Goal: Information Seeking & Learning: Find specific page/section

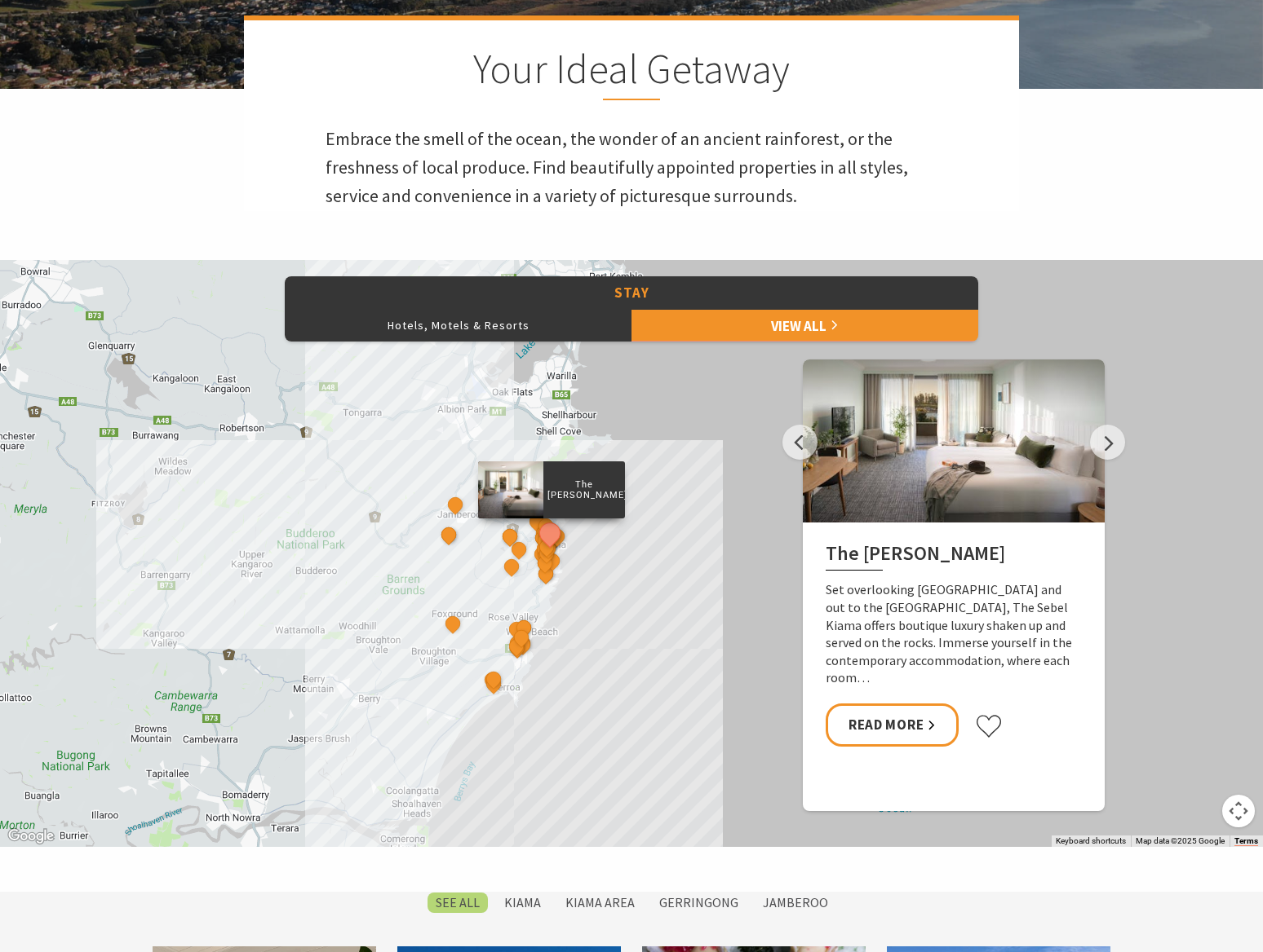
scroll to position [624, 0]
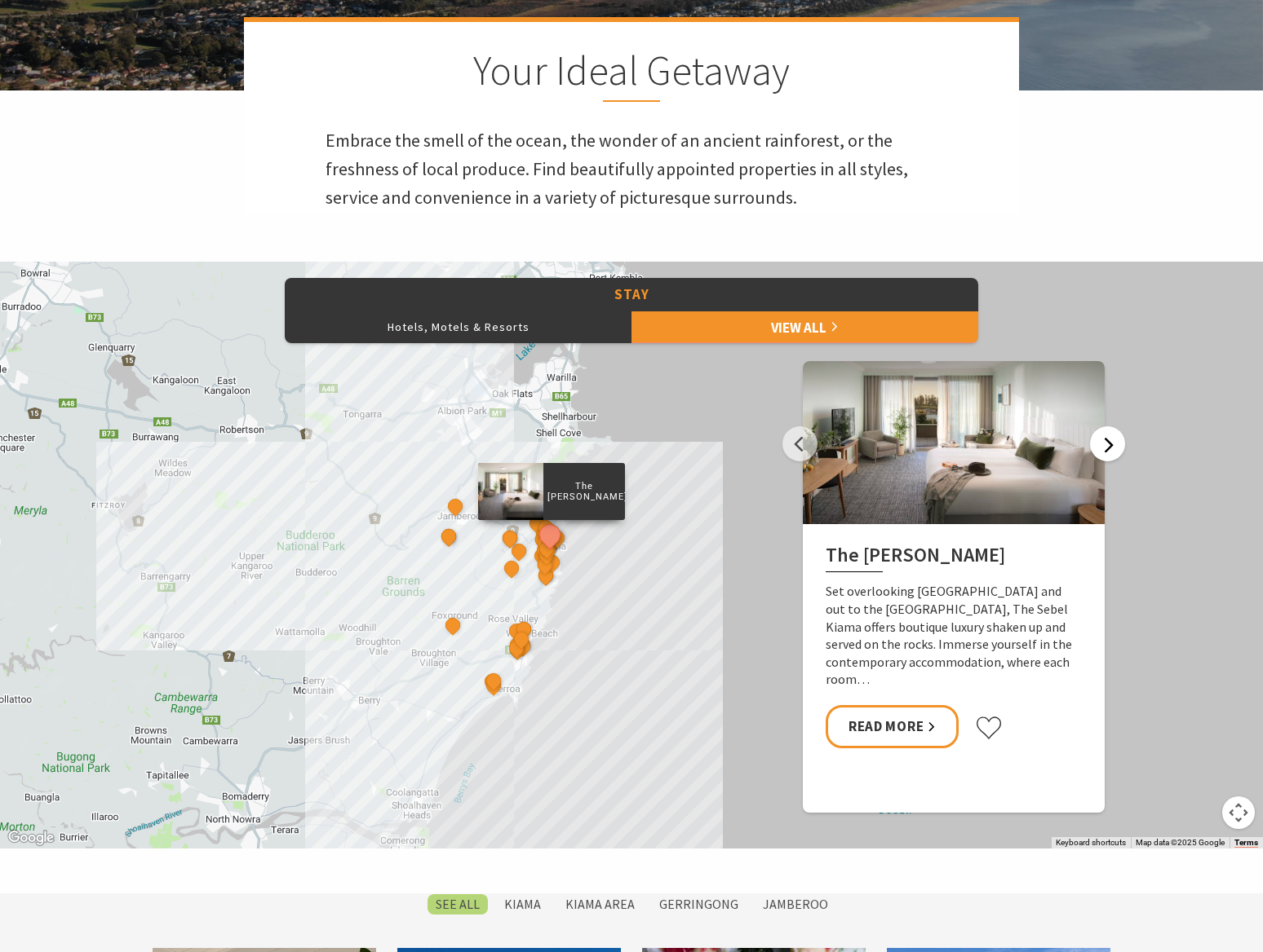
click at [1115, 450] on button "Next" at bounding box center [1108, 444] width 35 height 35
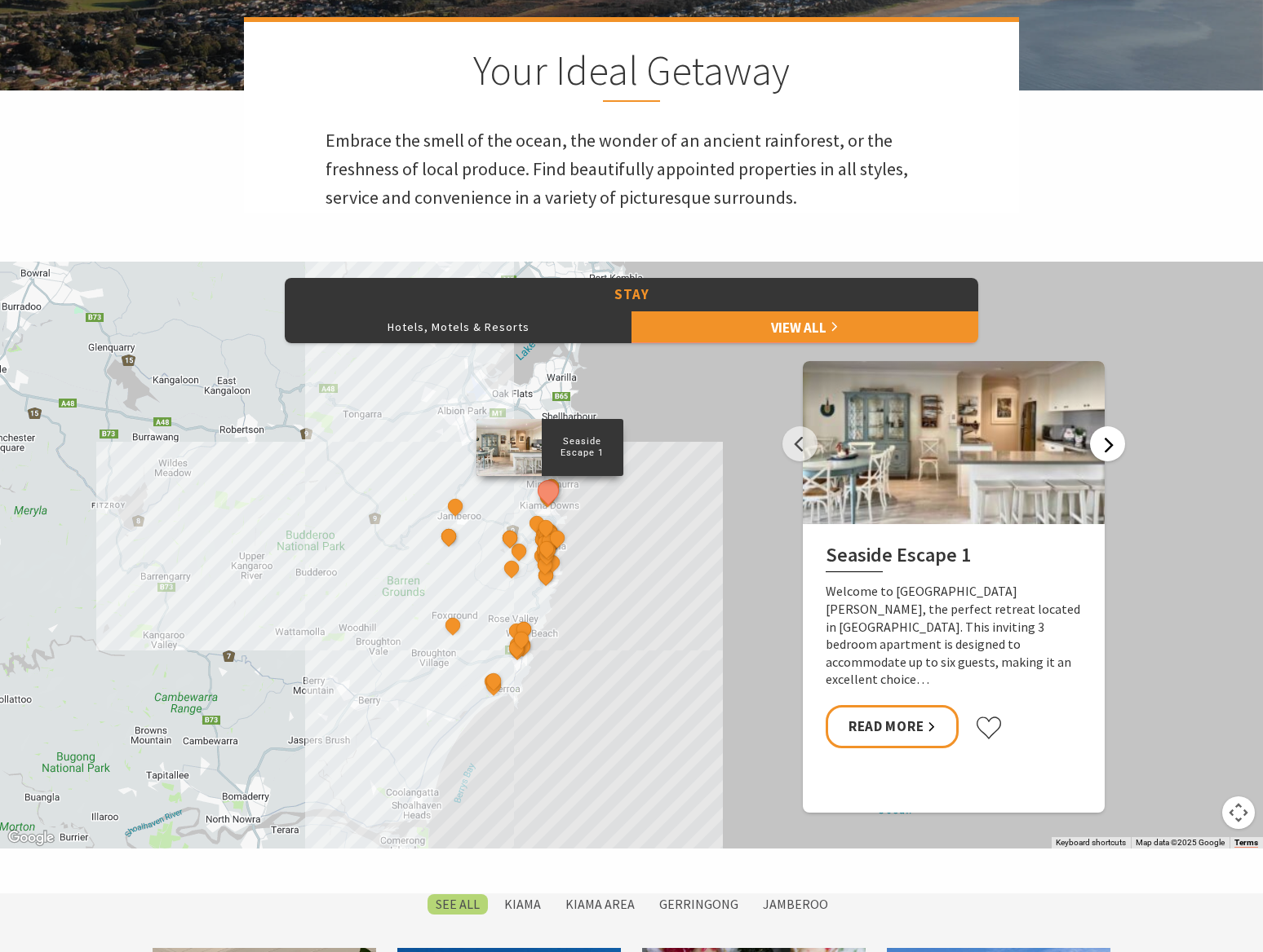
click at [1115, 450] on button "Next" at bounding box center [1108, 444] width 35 height 35
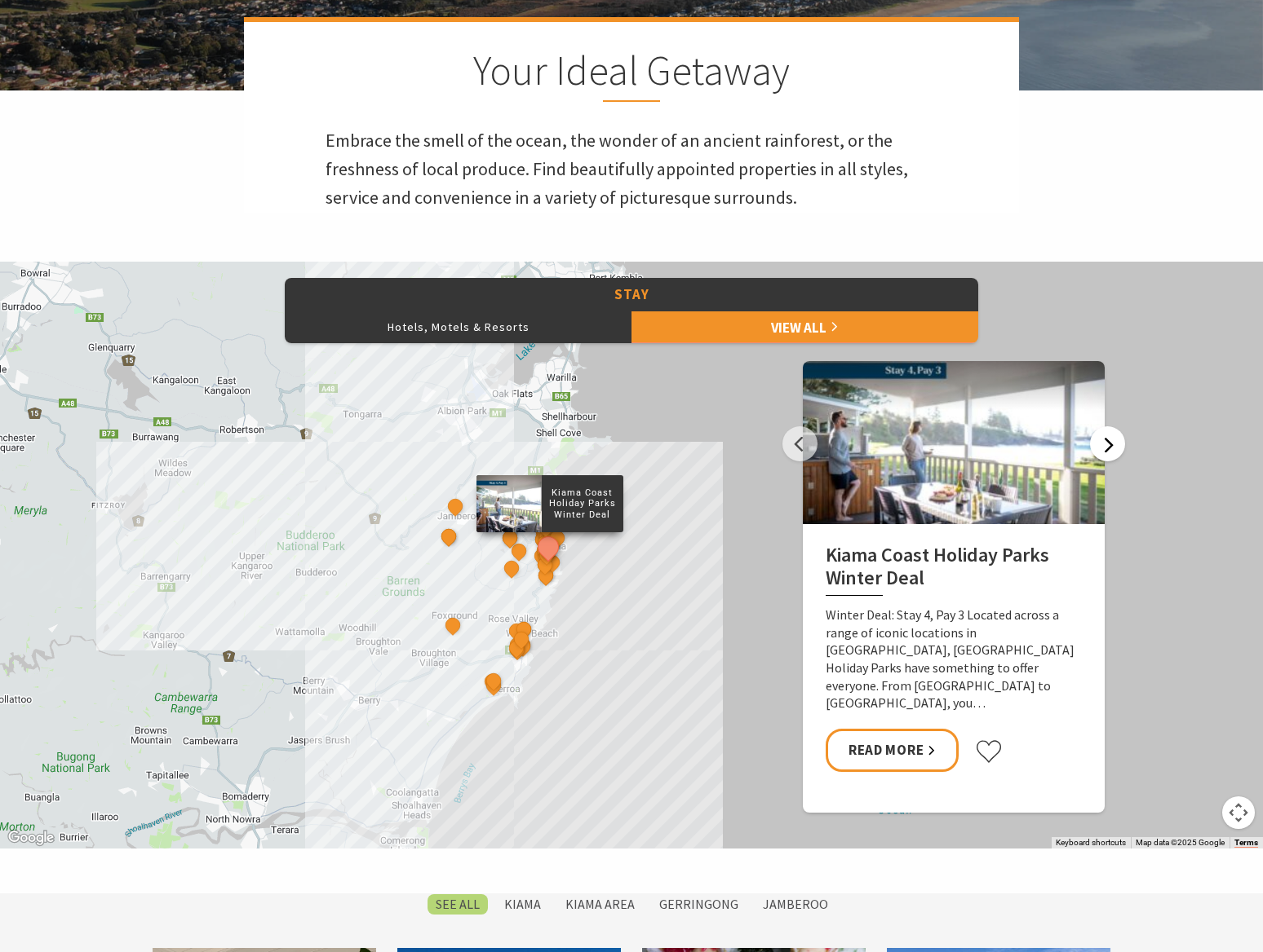
click at [1115, 450] on button "Next" at bounding box center [1108, 444] width 35 height 35
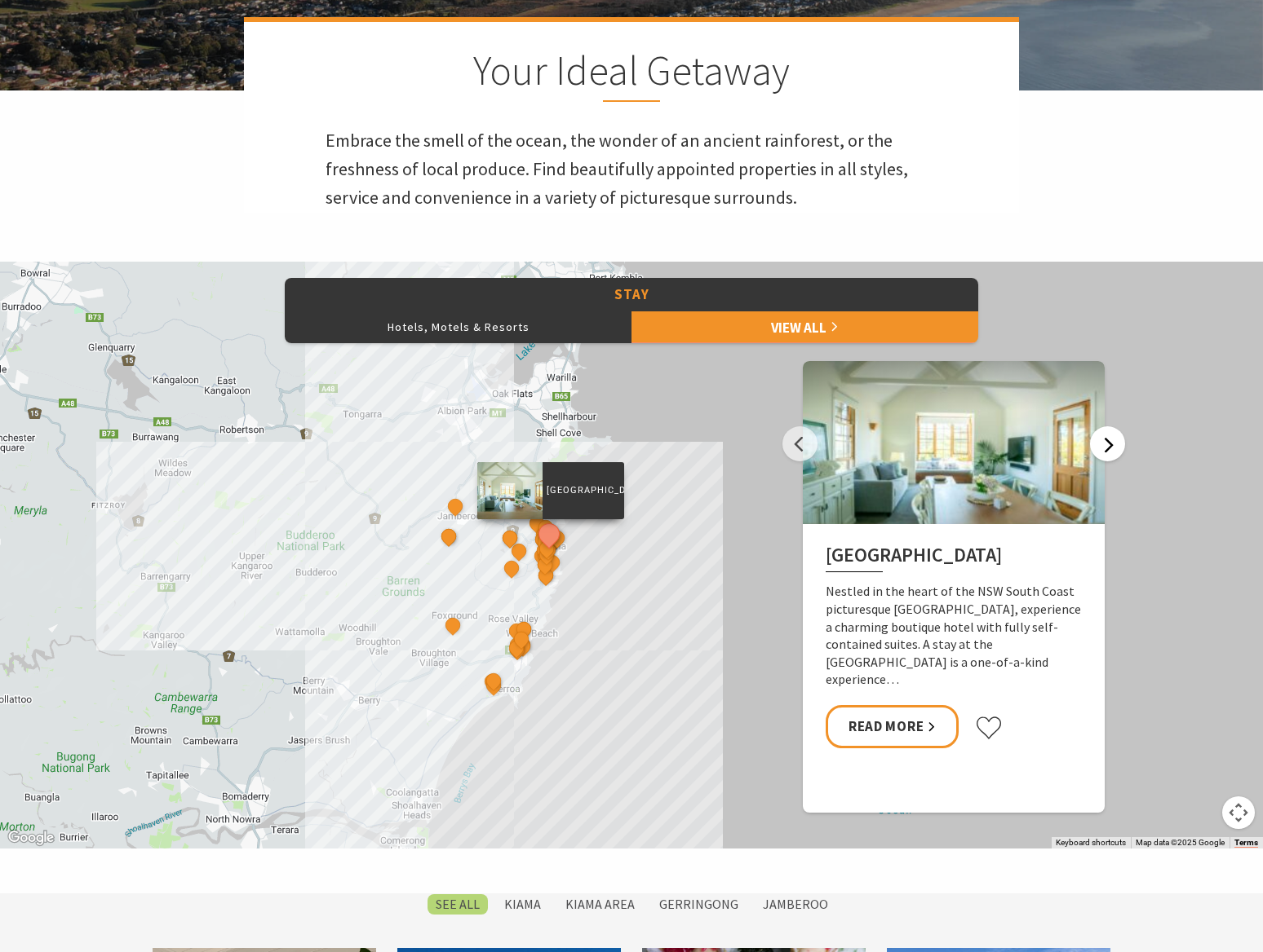
click at [1115, 450] on button "Next" at bounding box center [1108, 444] width 35 height 35
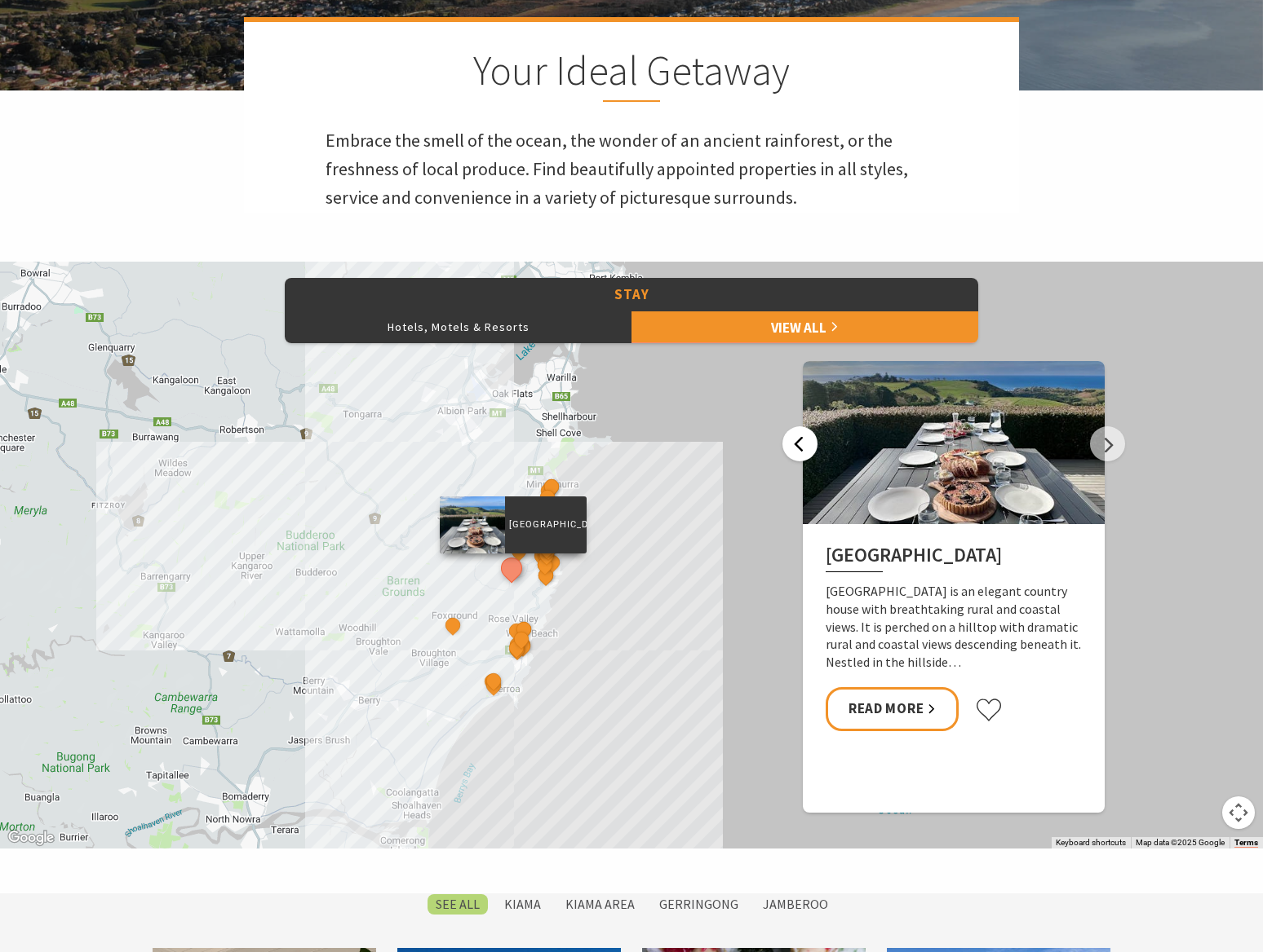
click at [793, 448] on button "Previous" at bounding box center [800, 444] width 35 height 35
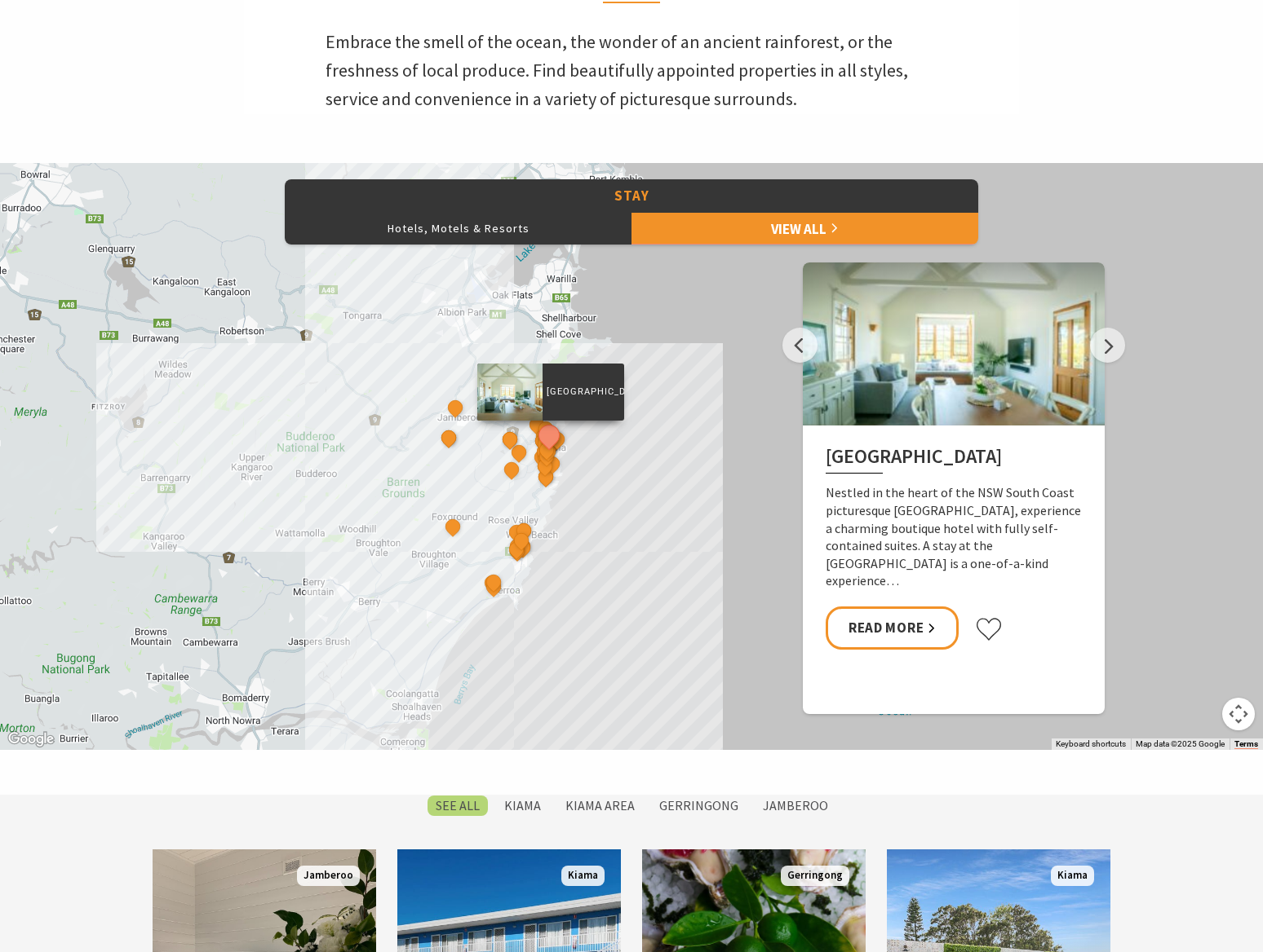
scroll to position [690, 0]
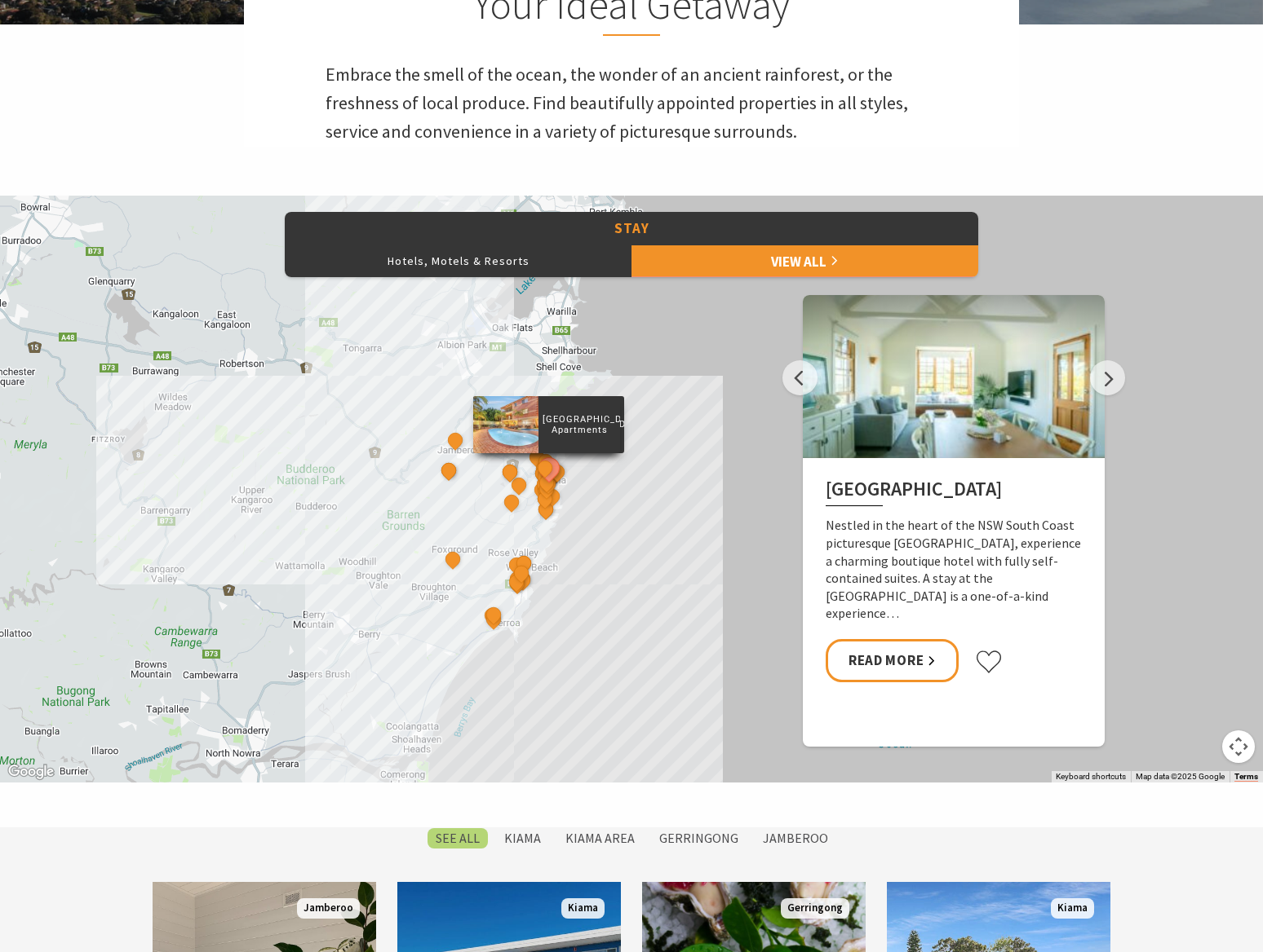
click at [580, 418] on p "Terralong Terrace Apartments" at bounding box center [579, 425] width 82 height 26
click at [531, 421] on div at bounding box center [510, 423] width 65 height 57
click at [586, 423] on p "[GEOGRAPHIC_DATA]" at bounding box center [583, 424] width 82 height 16
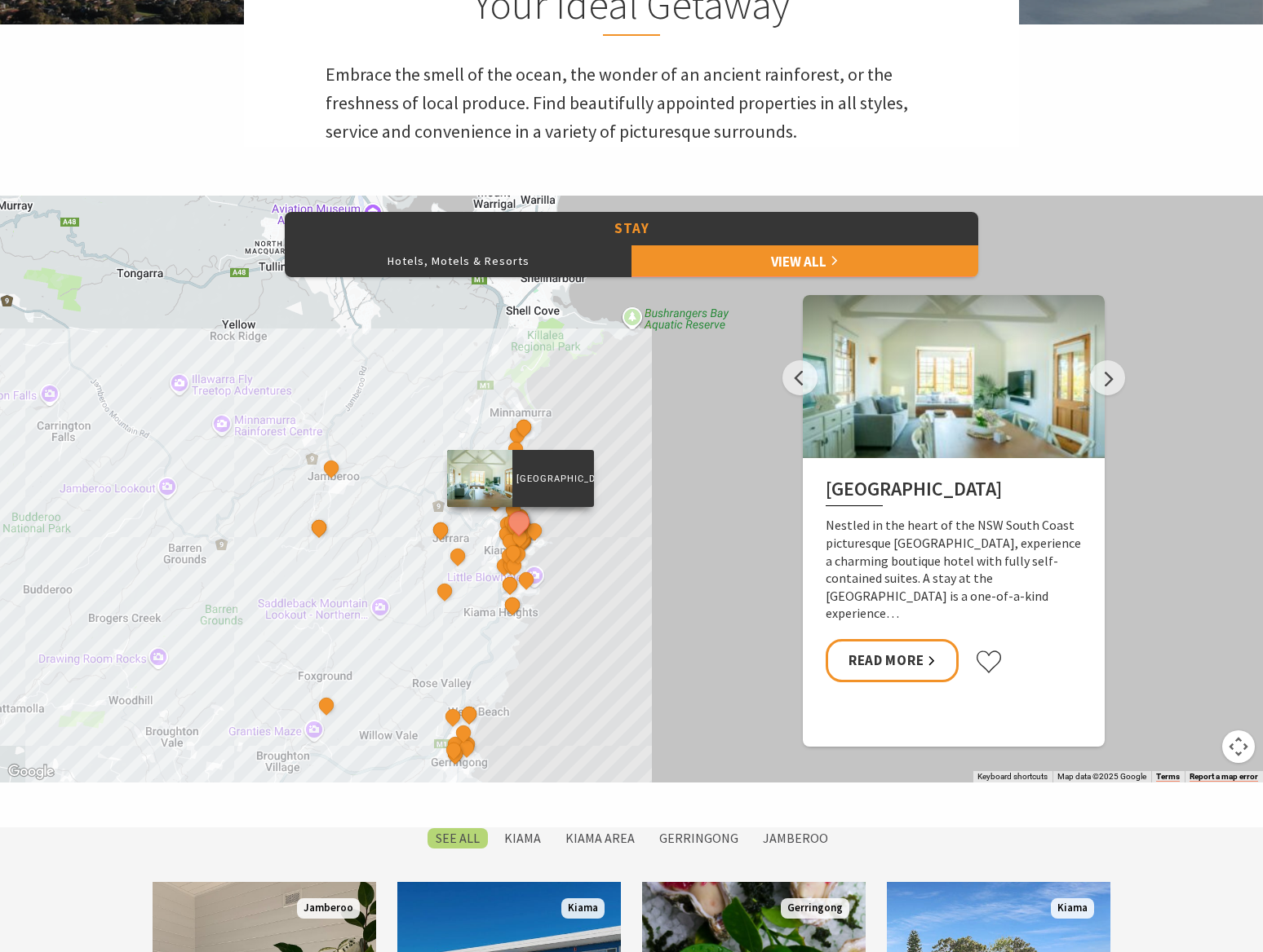
click at [554, 486] on p "[GEOGRAPHIC_DATA]" at bounding box center [553, 478] width 82 height 16
click at [555, 486] on p "[GEOGRAPHIC_DATA]" at bounding box center [553, 478] width 82 height 16
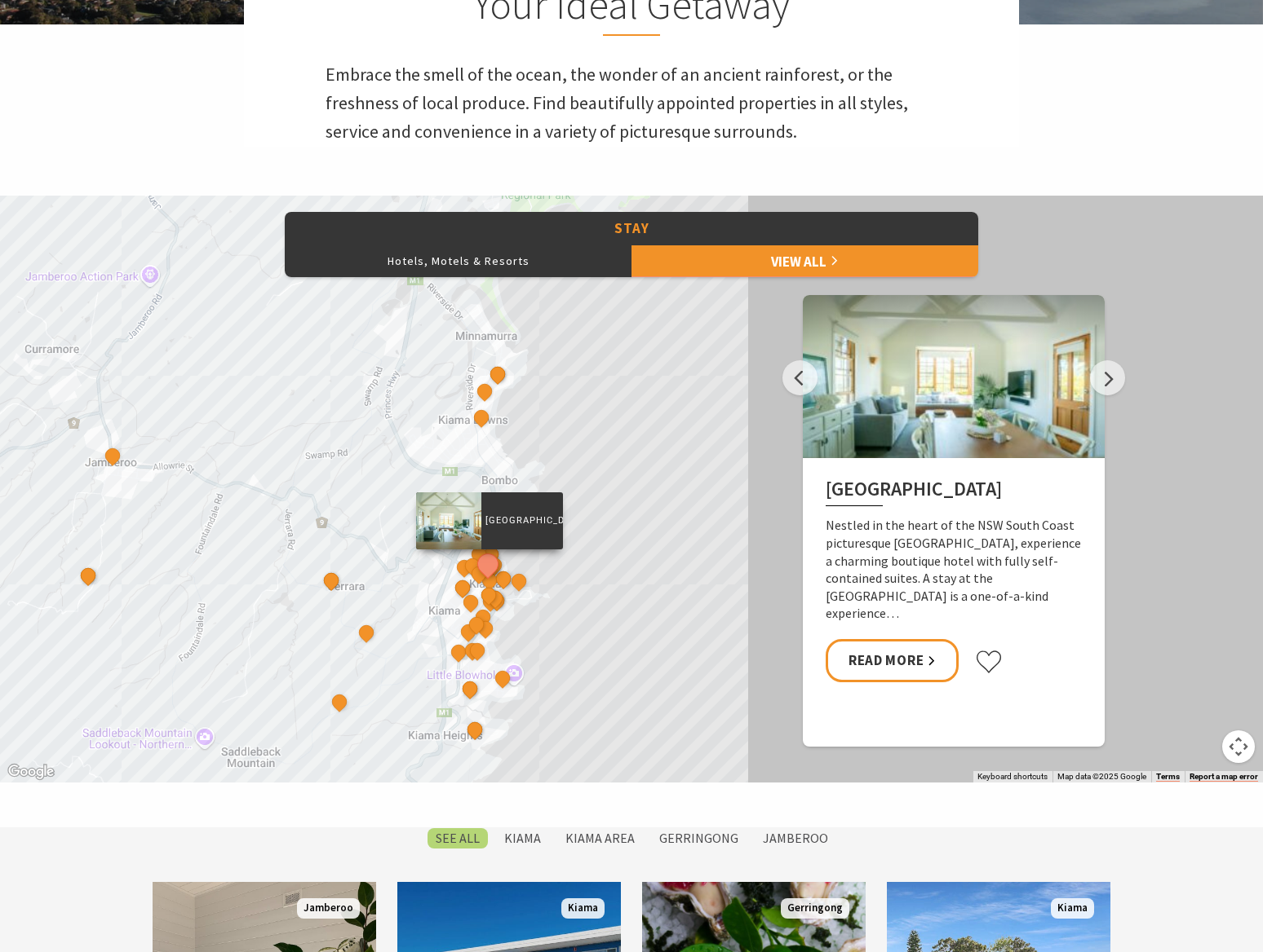
click at [532, 524] on p "[GEOGRAPHIC_DATA]" at bounding box center [522, 521] width 82 height 16
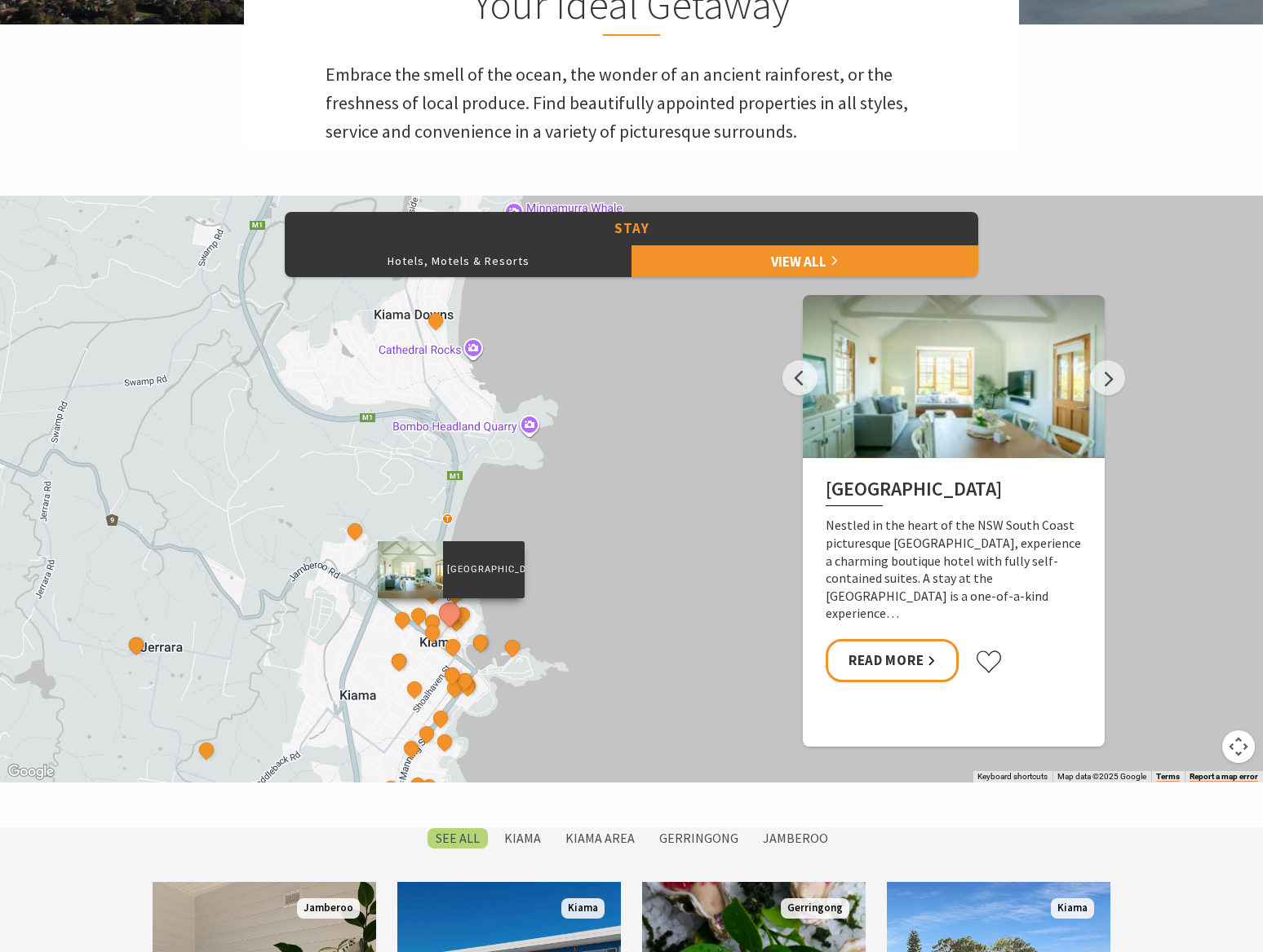
click at [492, 566] on p "[GEOGRAPHIC_DATA]" at bounding box center [484, 569] width 82 height 16
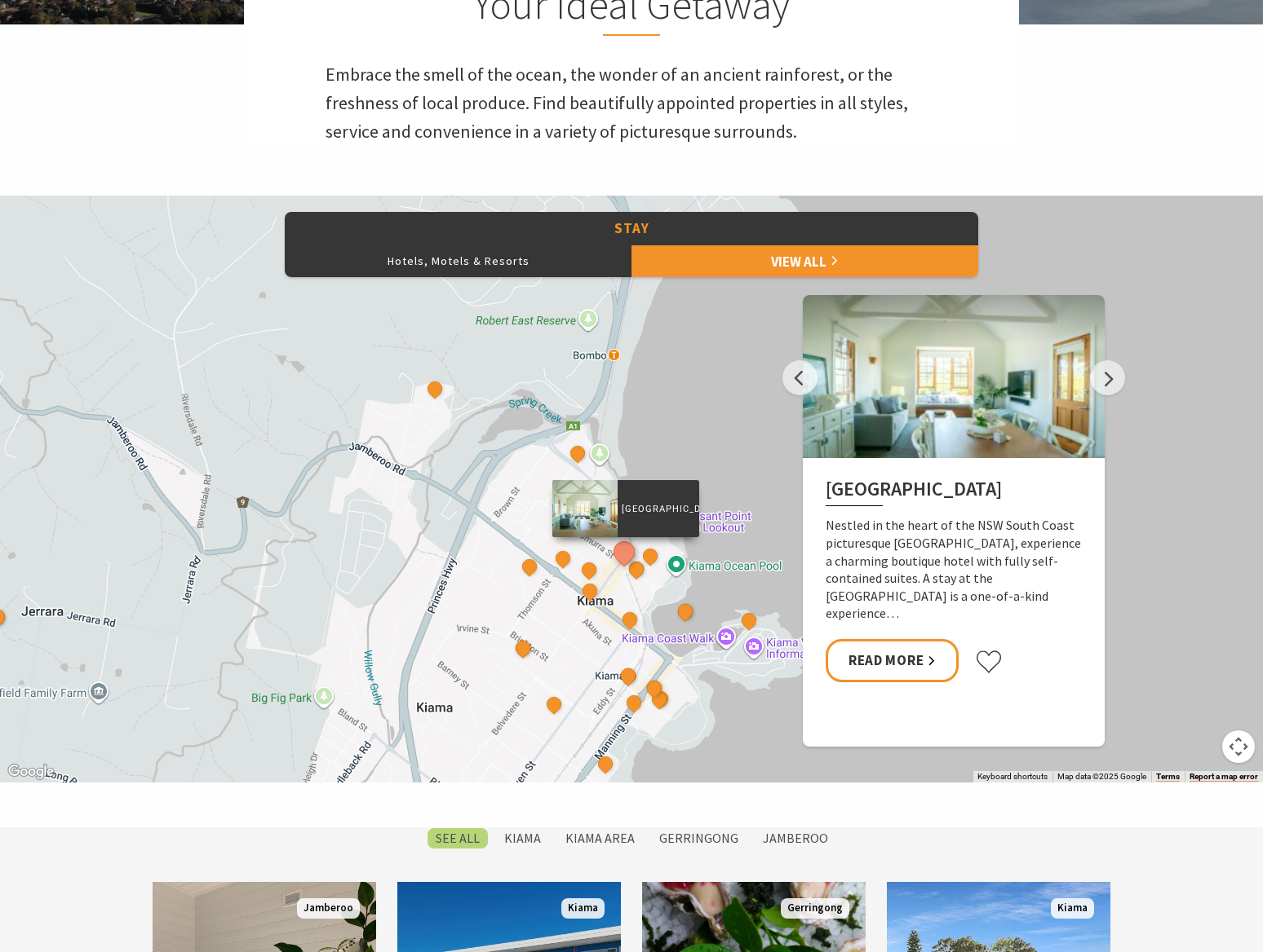
drag, startPoint x: 520, startPoint y: 563, endPoint x: 675, endPoint y: 494, distance: 169.7
click at [694, 466] on div "The Sebel Kiama Seaside Escape 1 Kiama Coast Holiday Parks Winter Deal Bellevue…" at bounding box center [632, 488] width 1263 height 587
click at [626, 555] on button "See detail about Bellevue Boutique Hotel Kiama" at bounding box center [623, 552] width 30 height 30
click at [651, 511] on p "[GEOGRAPHIC_DATA]" at bounding box center [658, 509] width 82 height 16
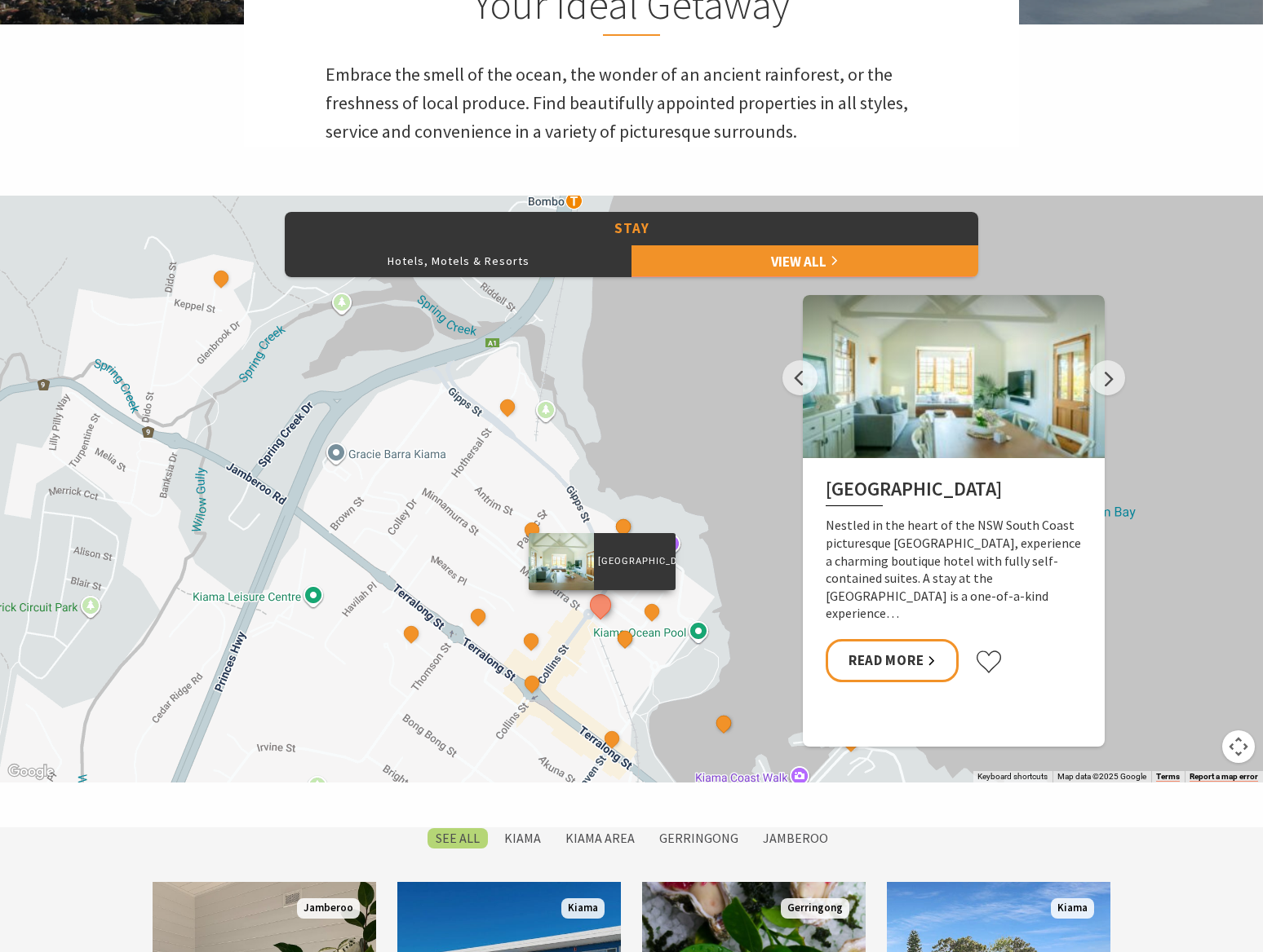
click at [925, 429] on div at bounding box center [953, 376] width 301 height 163
click at [864, 507] on h2 "[GEOGRAPHIC_DATA]" at bounding box center [952, 493] width 256 height 30
click at [879, 675] on link "Read More" at bounding box center [891, 661] width 133 height 43
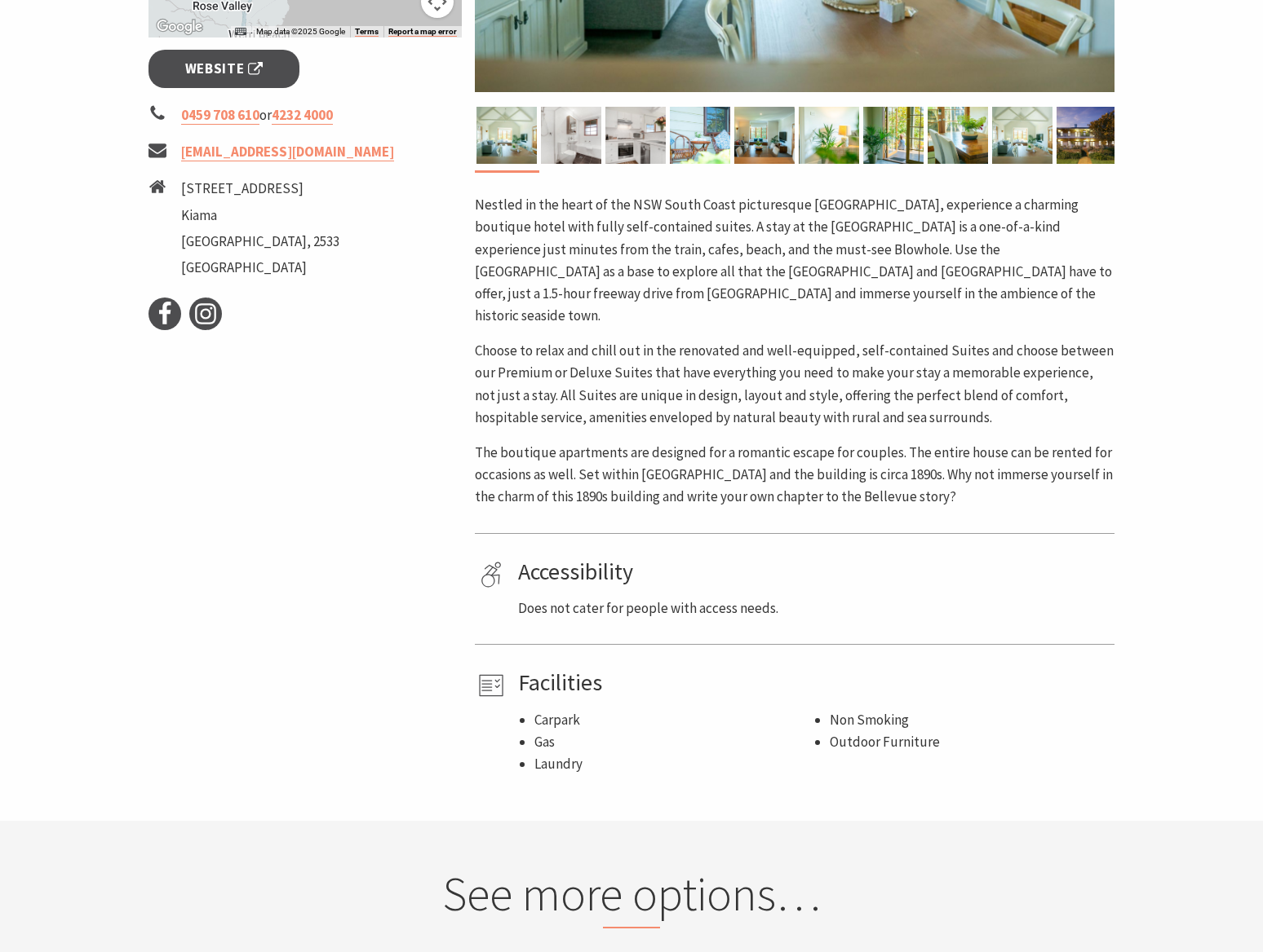
scroll to position [408, 0]
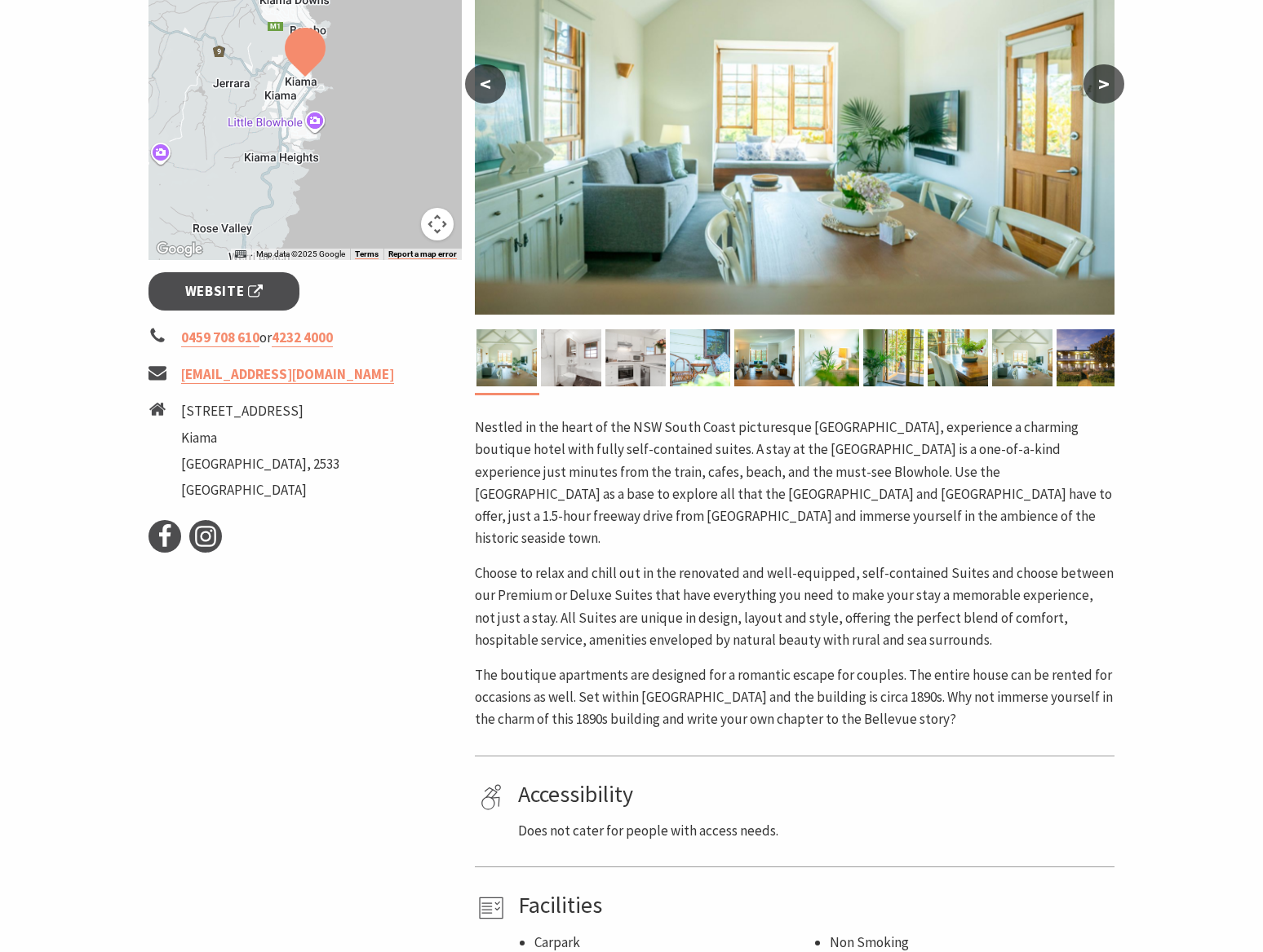
click at [1104, 83] on button ">" at bounding box center [1104, 84] width 41 height 39
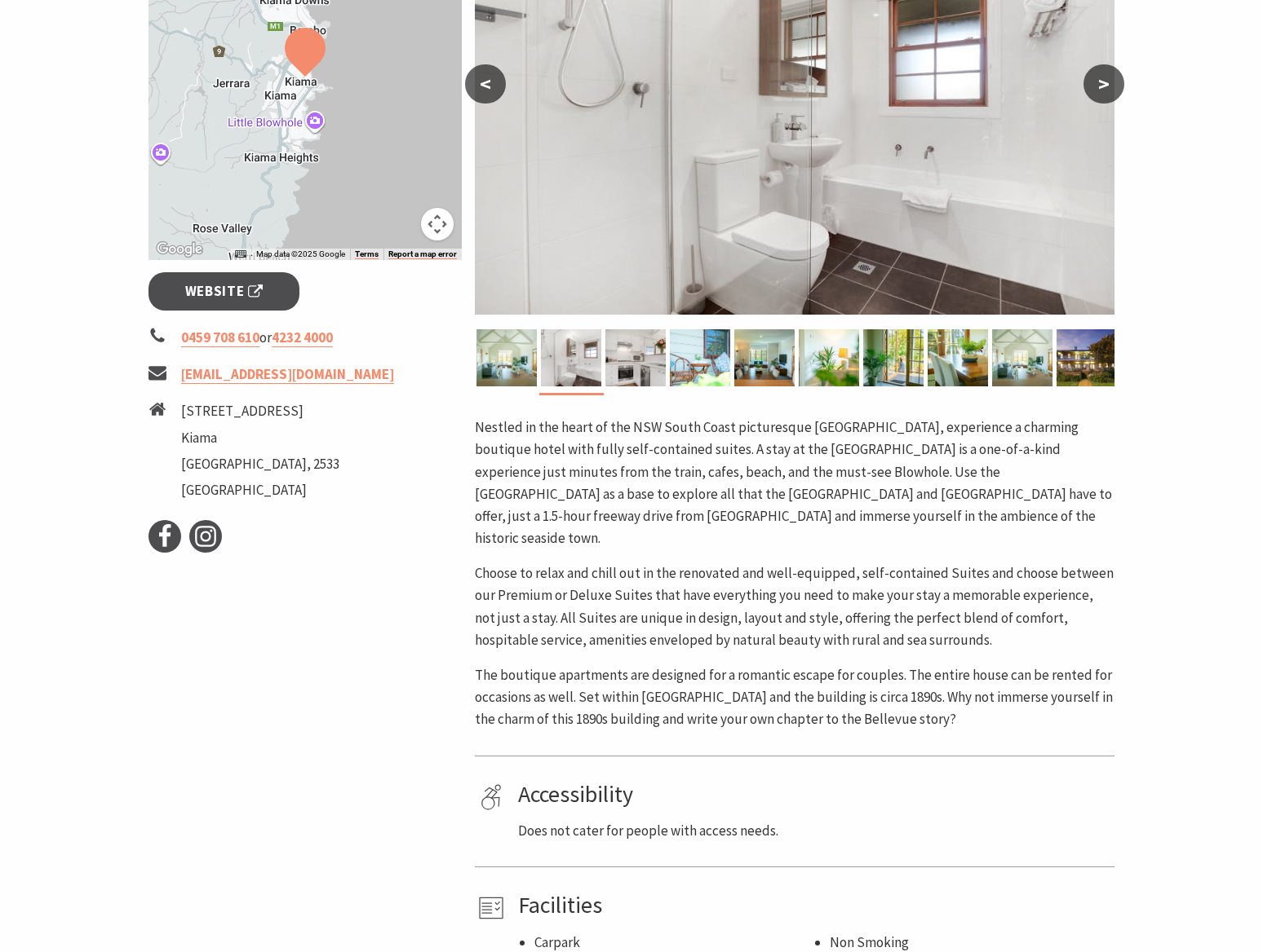
click at [1104, 83] on button ">" at bounding box center [1104, 84] width 41 height 39
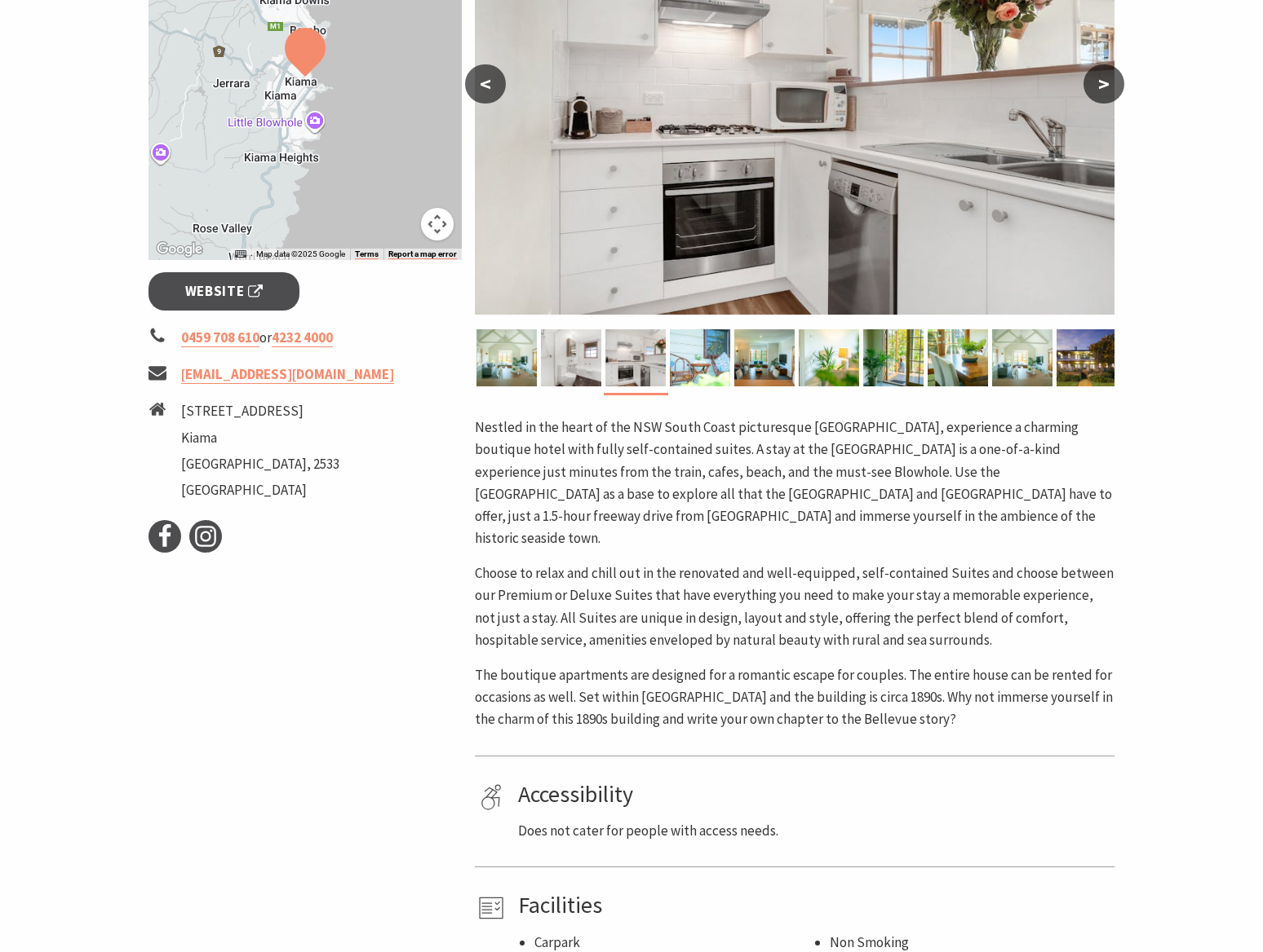
click at [1104, 83] on button ">" at bounding box center [1104, 84] width 41 height 39
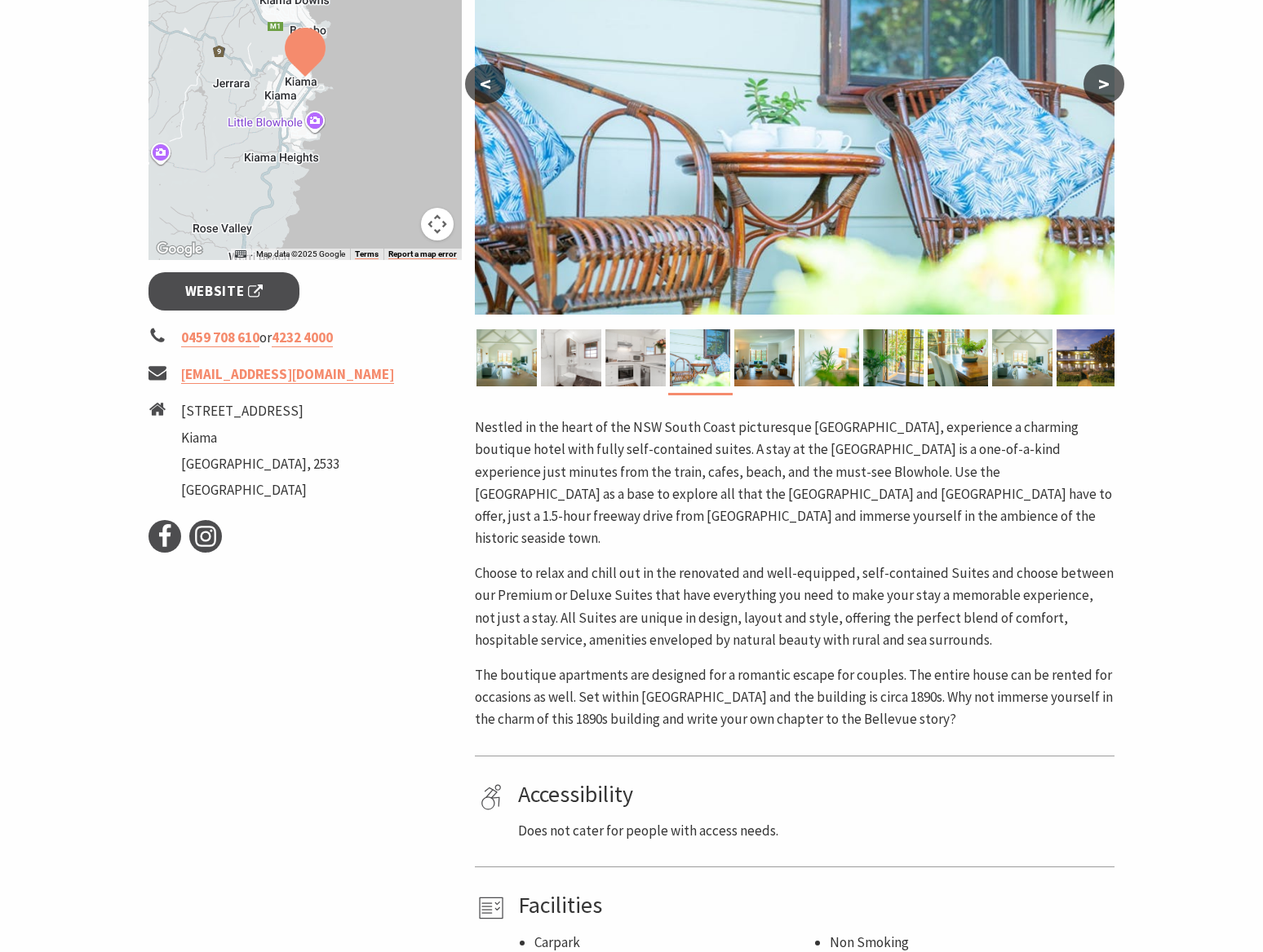
click at [1104, 83] on button ">" at bounding box center [1104, 84] width 41 height 39
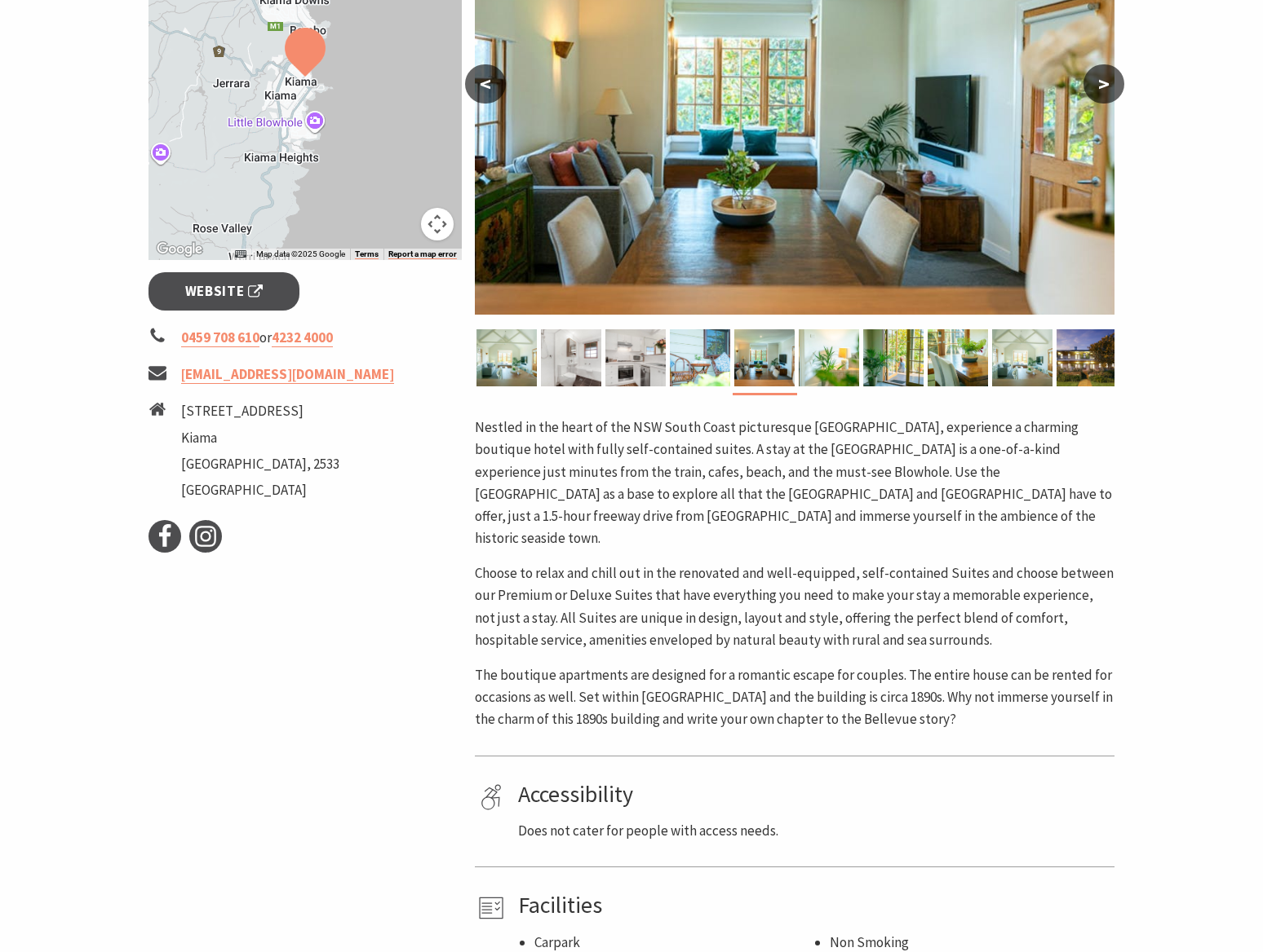
click at [1104, 83] on button ">" at bounding box center [1104, 84] width 41 height 39
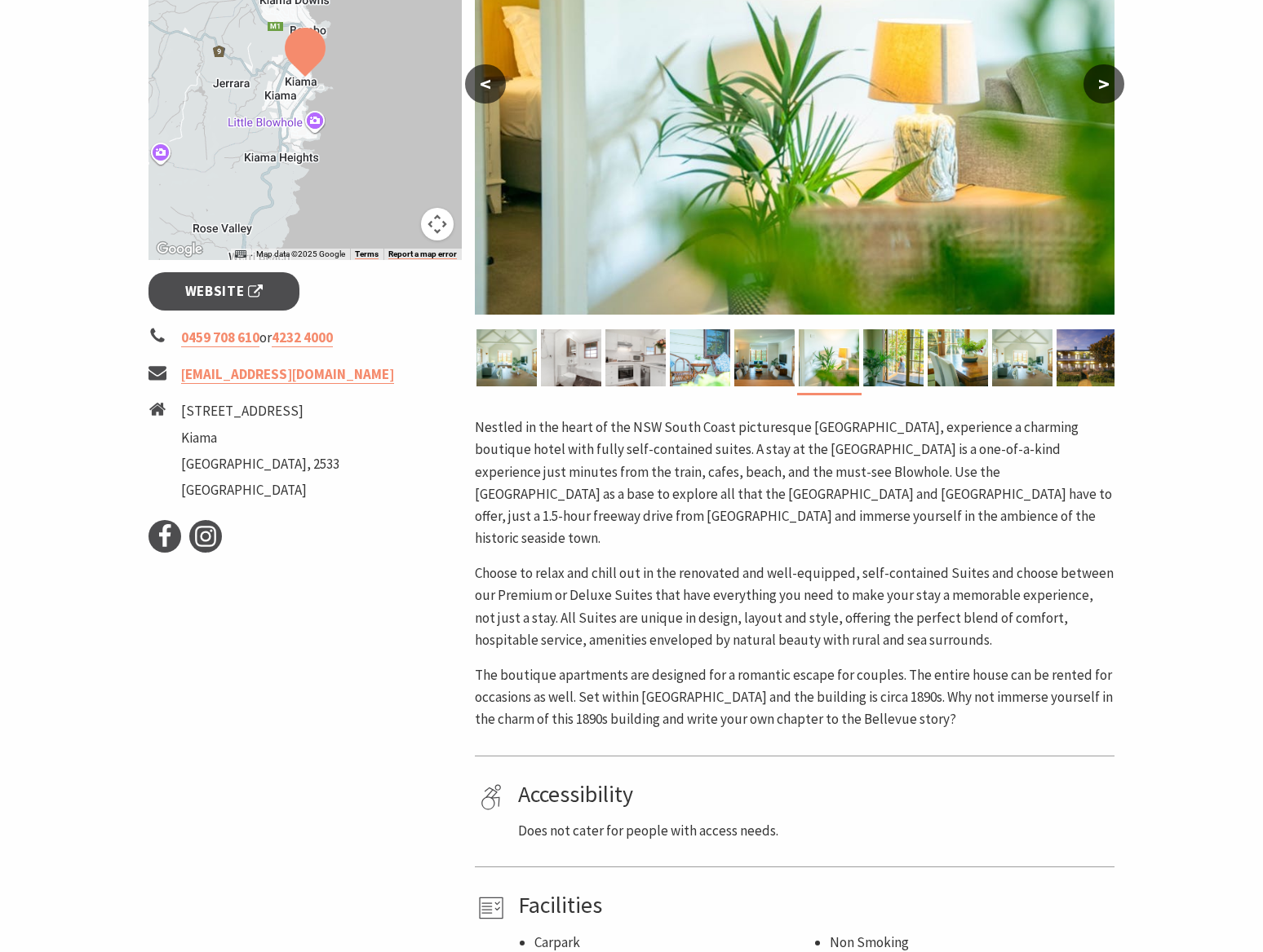
click at [1104, 83] on button ">" at bounding box center [1104, 84] width 41 height 39
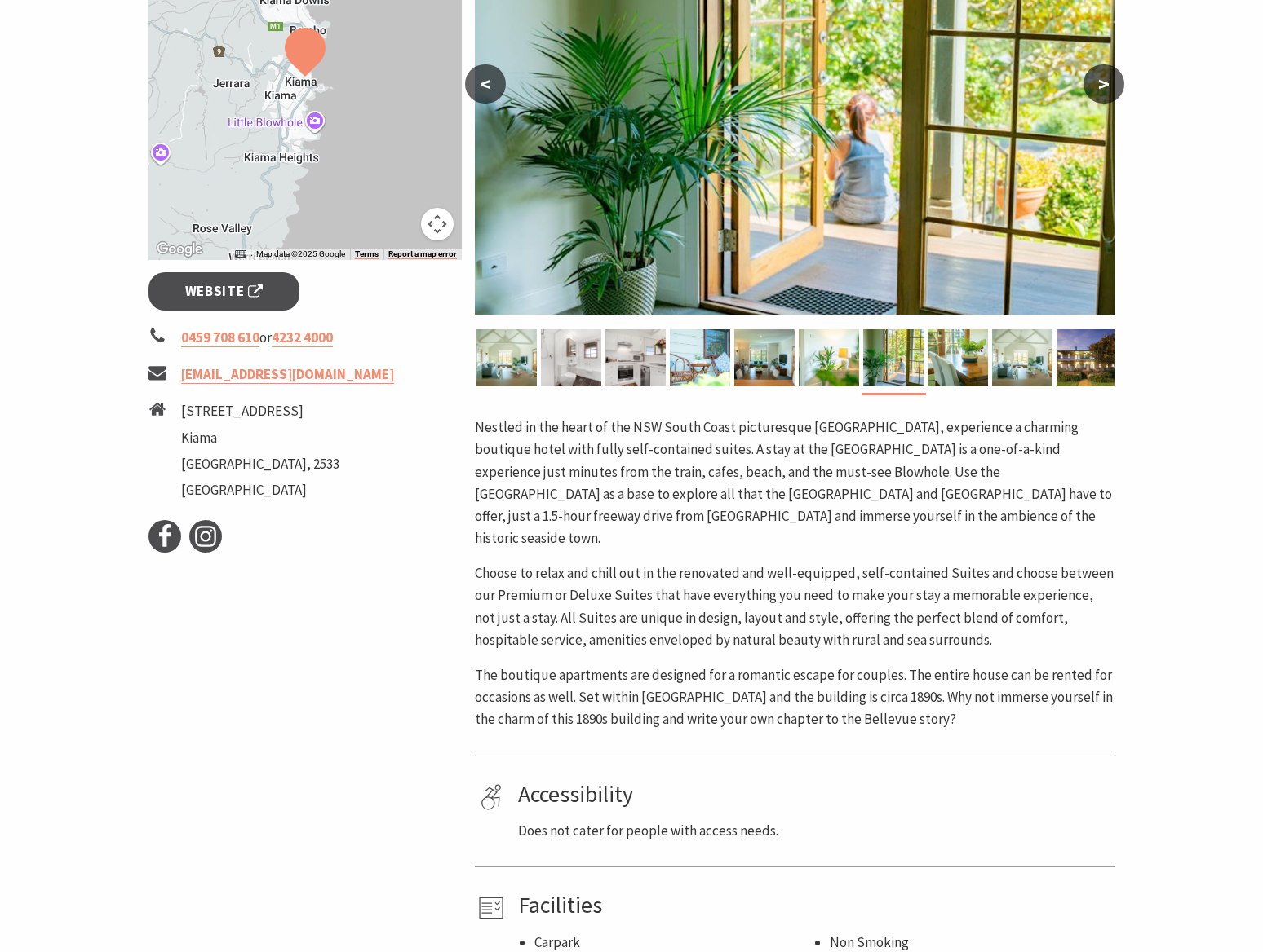
scroll to position [0, 0]
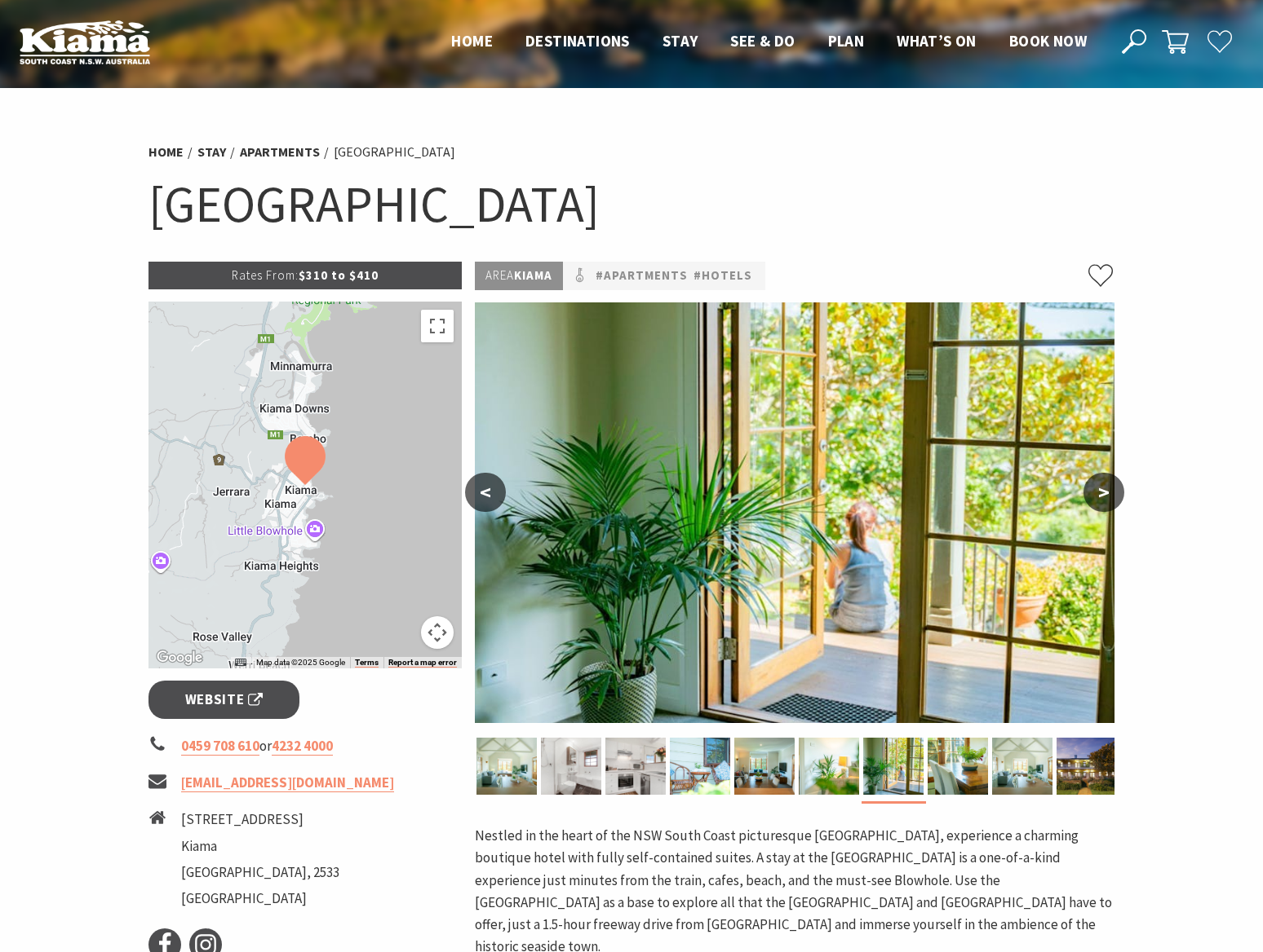
drag, startPoint x: 823, startPoint y: 205, endPoint x: 127, endPoint y: 210, distance: 696.0
click at [127, 210] on section "Home Stay Apartments [GEOGRAPHIC_DATA] [GEOGRAPHIC_DATA] Rates From: $310 to $4…" at bounding box center [632, 770] width 1263 height 1364
copy h1 "[GEOGRAPHIC_DATA]"
